Goal: Find contact information: Find contact information

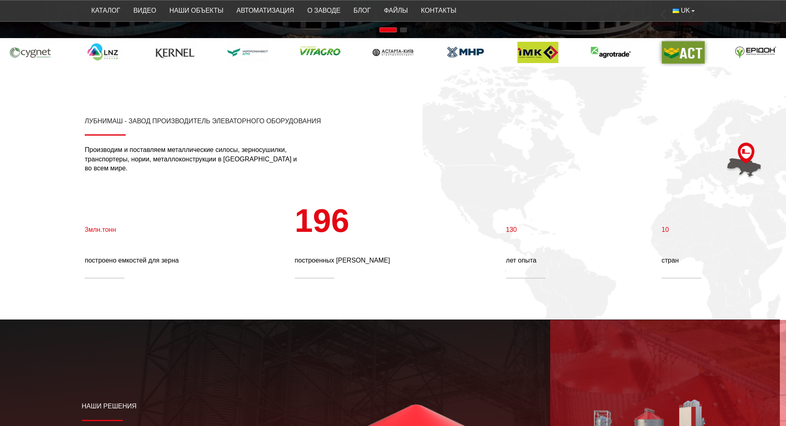
scroll to position [369, 0]
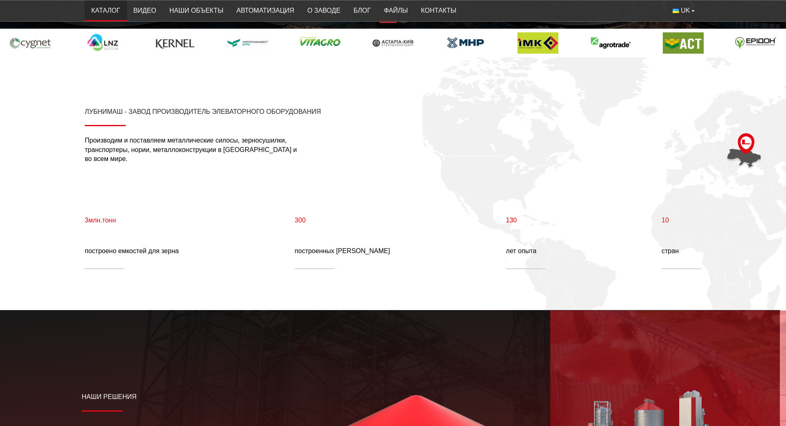
click at [105, 16] on link "Каталог" at bounding box center [106, 11] width 42 height 16
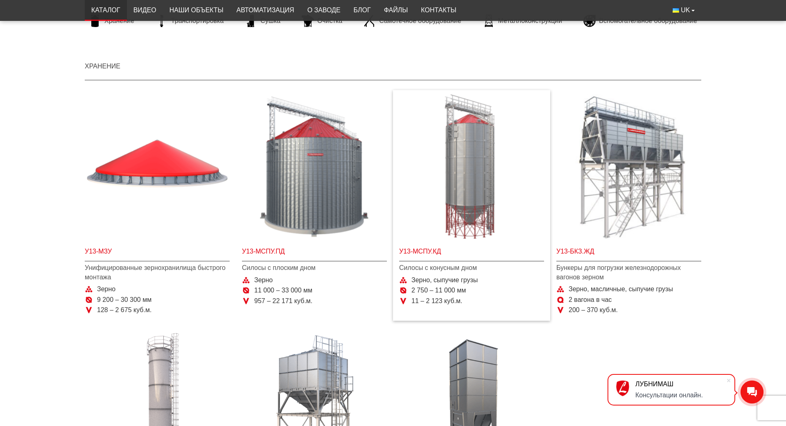
scroll to position [123, 0]
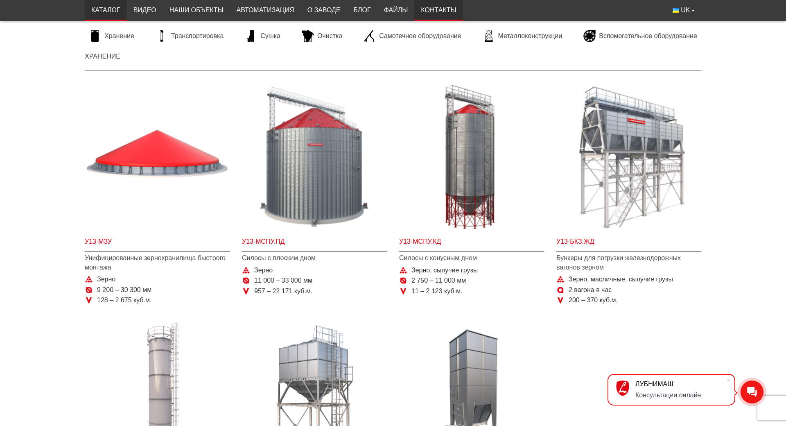
click at [426, 13] on font "Контакты" at bounding box center [438, 10] width 35 height 7
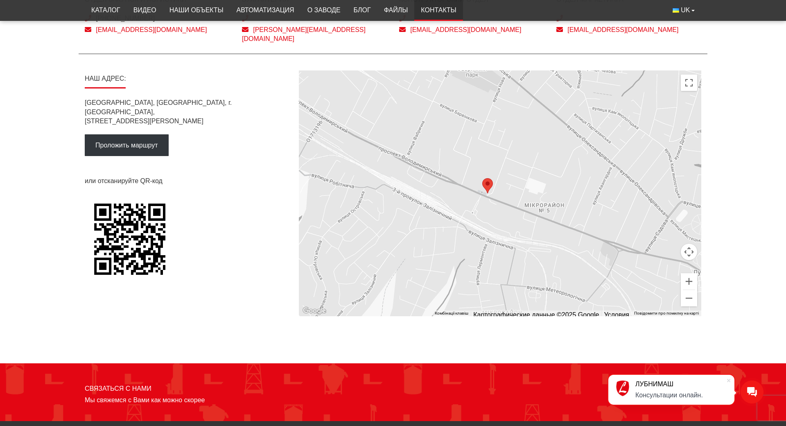
scroll to position [451, 0]
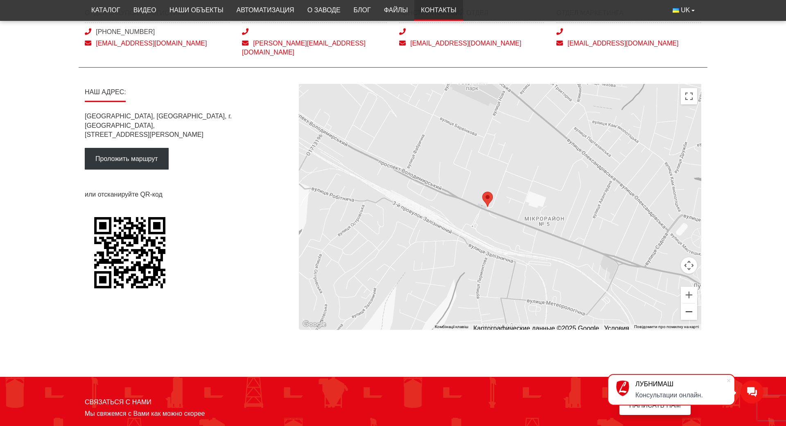
click at [691, 306] on button "Уменьшить" at bounding box center [689, 311] width 16 height 16
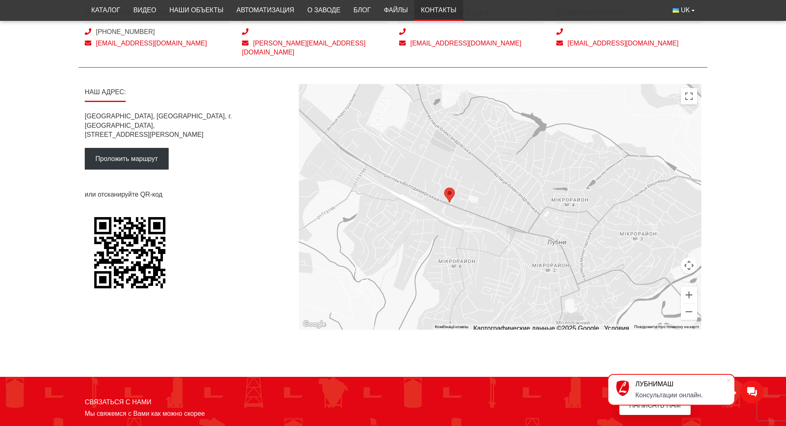
drag, startPoint x: 594, startPoint y: 260, endPoint x: 548, endPoint y: 255, distance: 45.7
click at [548, 255] on div at bounding box center [500, 207] width 403 height 246
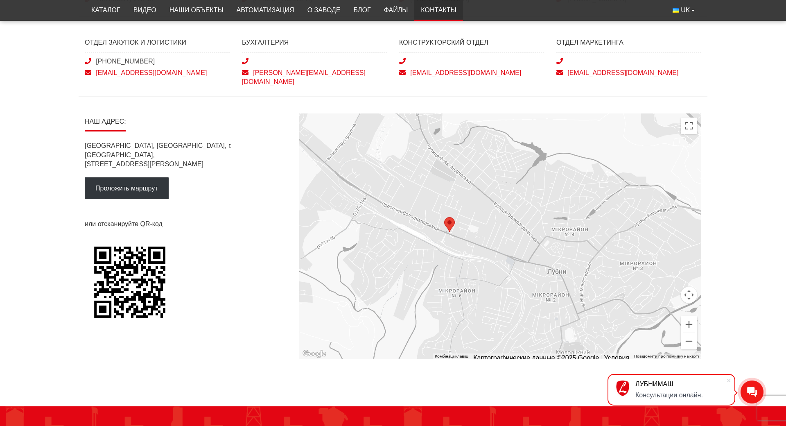
scroll to position [410, 0]
